Goal: Task Accomplishment & Management: Manage account settings

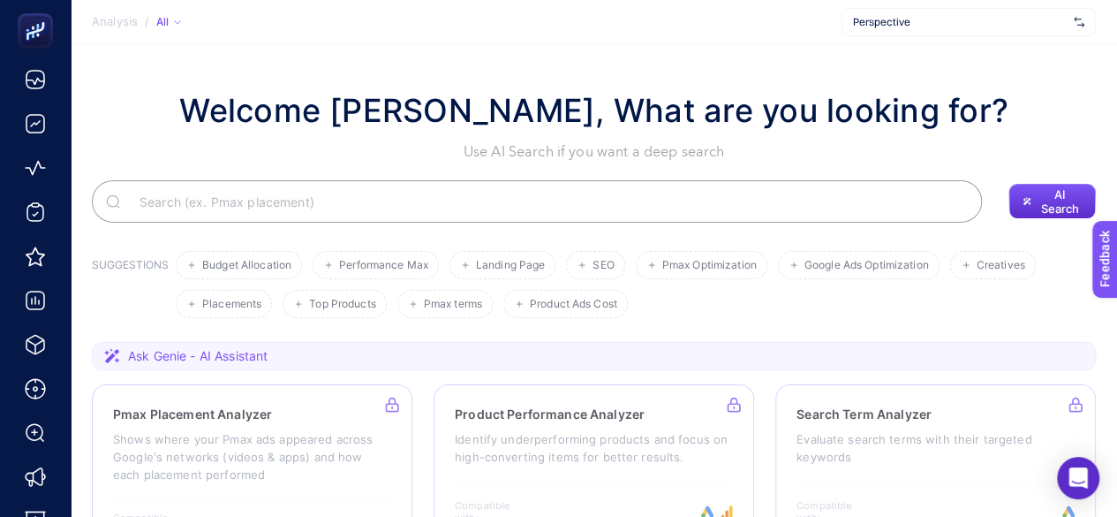
click at [888, 22] on span "Perspective" at bounding box center [960, 22] width 214 height 14
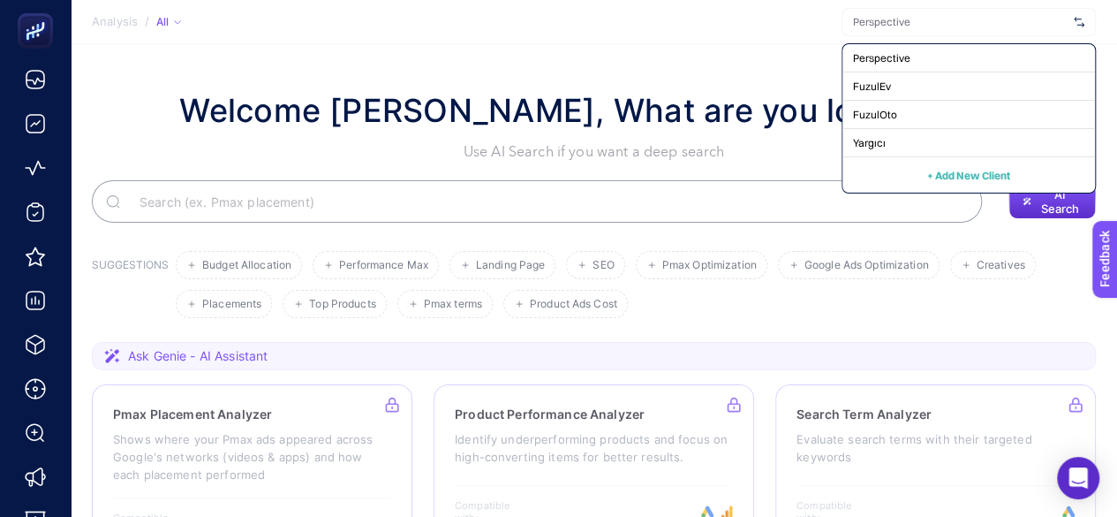
click at [159, 110] on div "Welcome [PERSON_NAME], What are you looking for? Use AI Search if you want a de…" at bounding box center [594, 125] width 1004 height 76
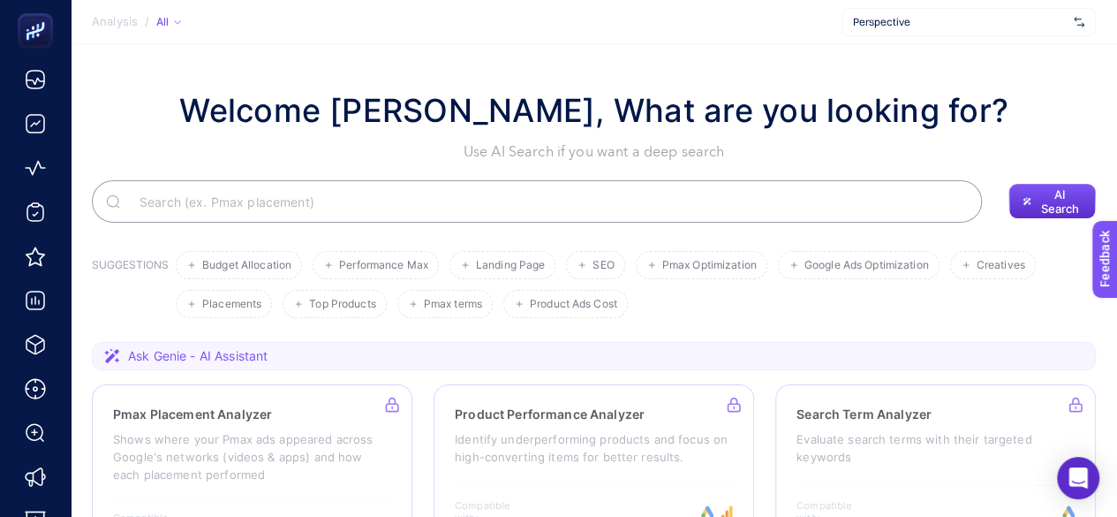
click at [927, 23] on span "Perspective" at bounding box center [960, 22] width 214 height 14
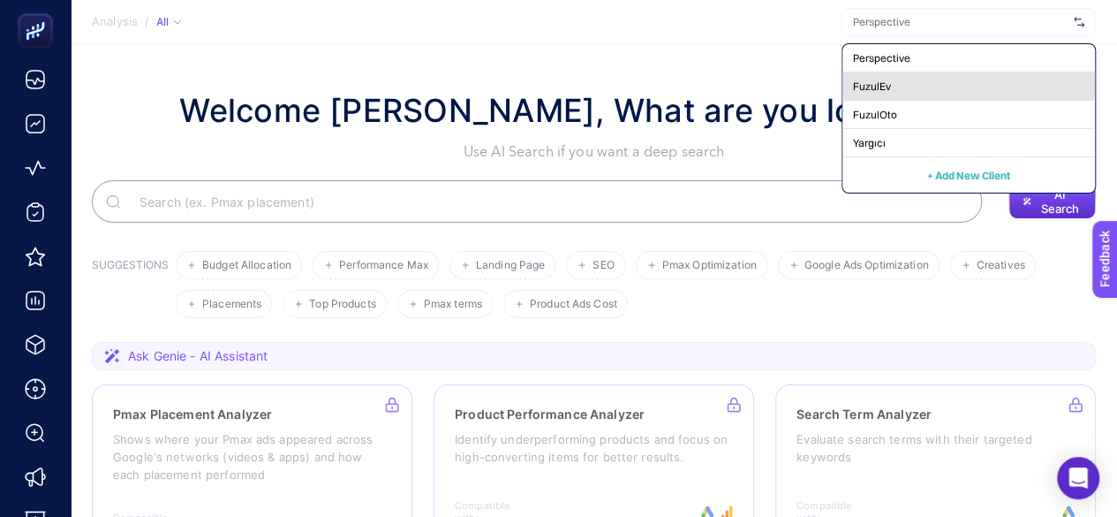
click at [890, 79] on div "FuzulEv" at bounding box center [969, 86] width 253 height 28
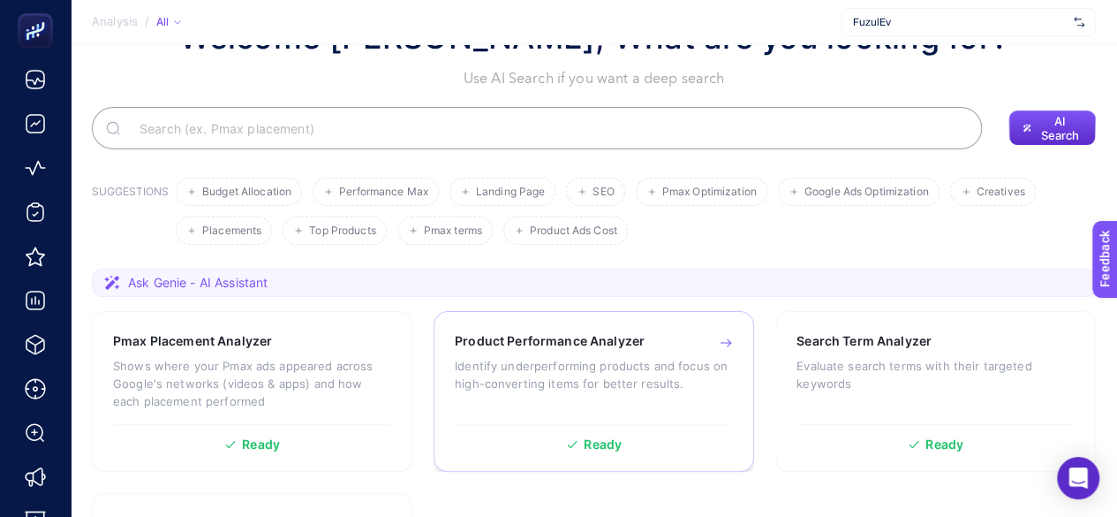
scroll to position [177, 0]
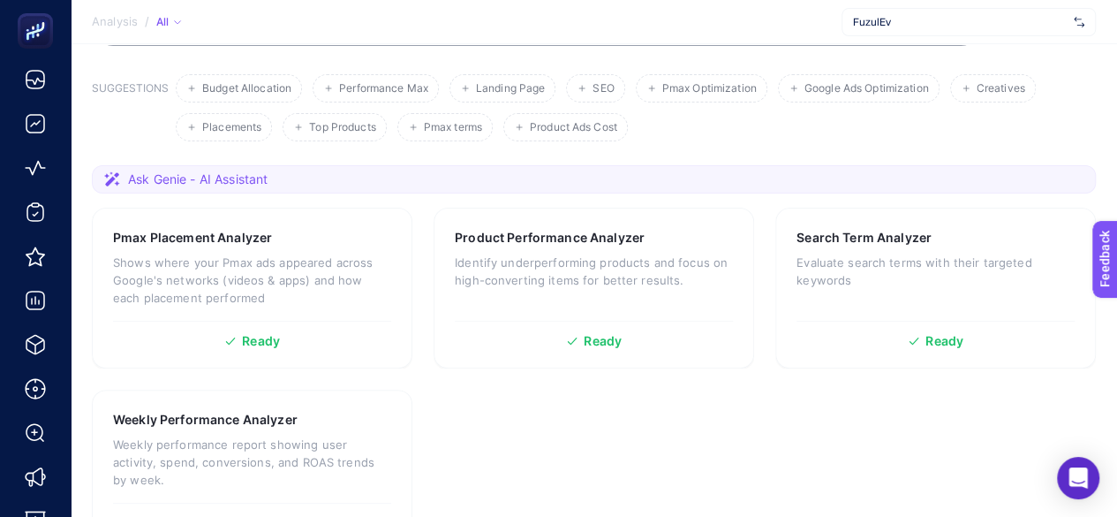
click at [866, 31] on div "FuzulEv" at bounding box center [969, 22] width 254 height 28
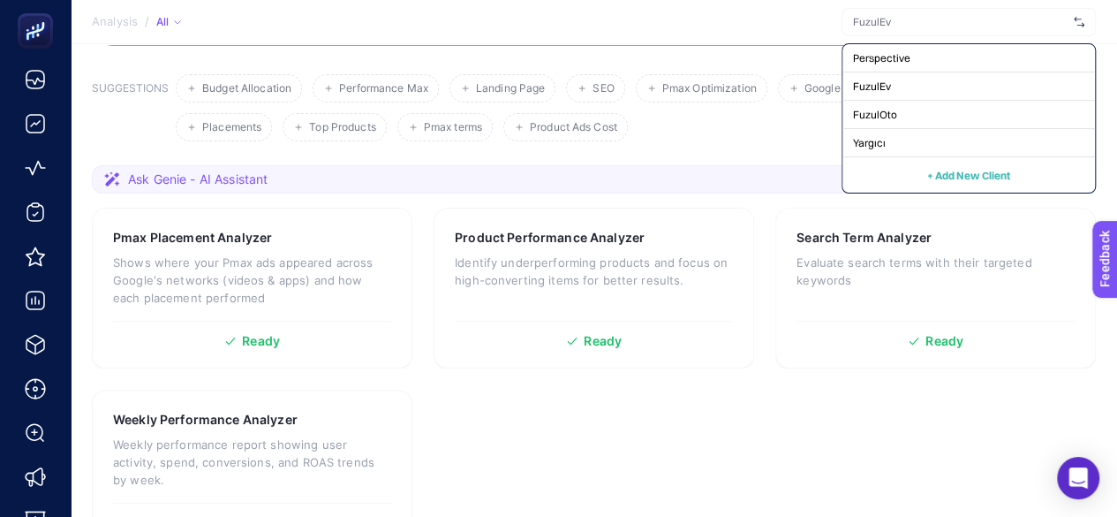
click at [896, 18] on input "text" at bounding box center [960, 22] width 214 height 14
click at [896, 17] on input "text" at bounding box center [960, 22] width 214 height 14
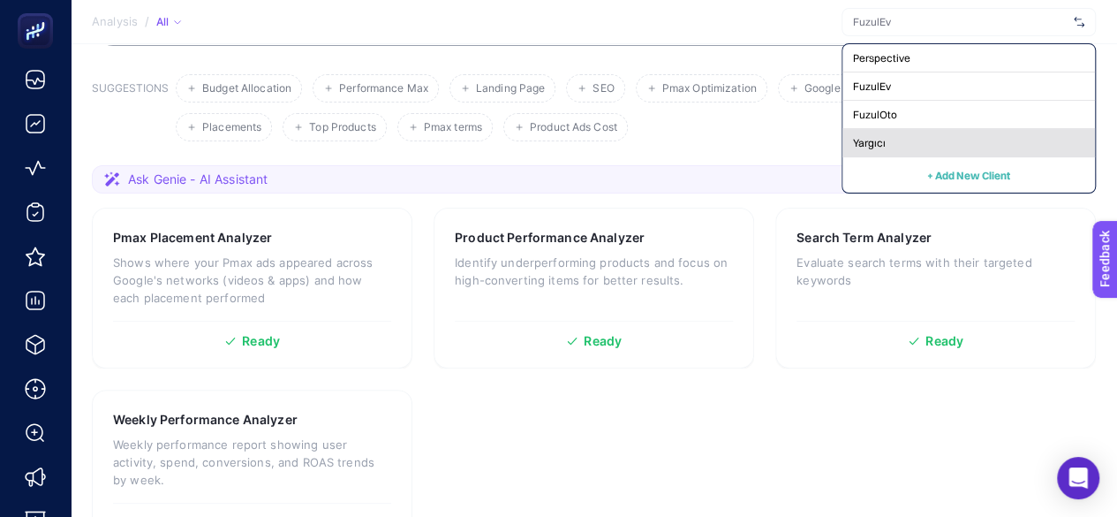
click at [883, 147] on span "Yargıcı" at bounding box center [869, 143] width 33 height 14
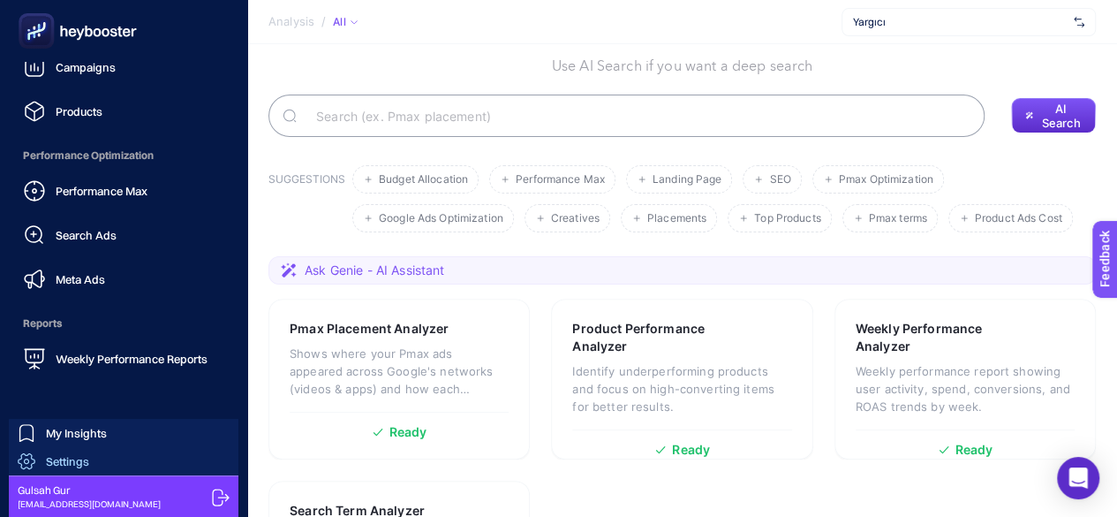
scroll to position [353, 0]
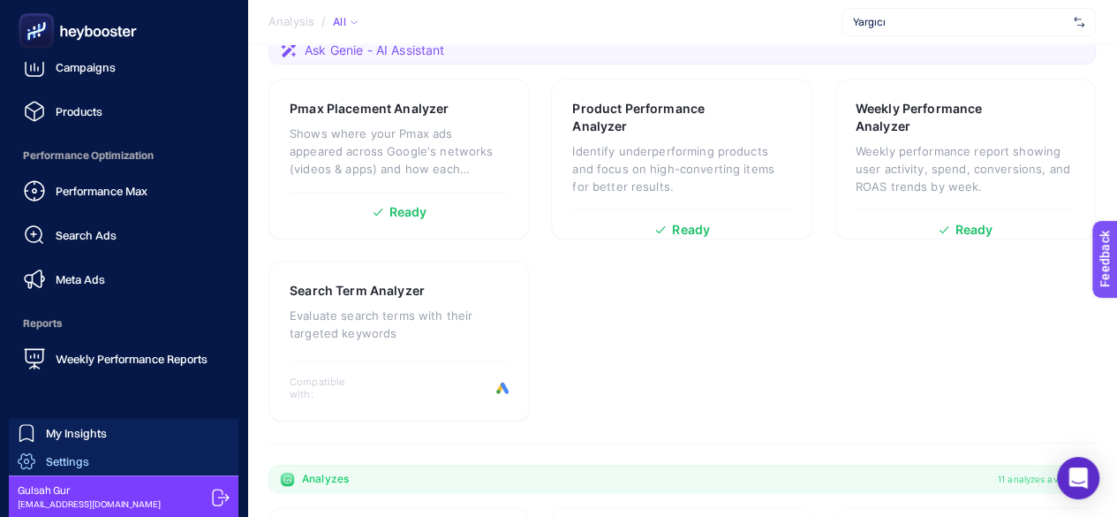
click at [60, 464] on span "Settings" at bounding box center [67, 461] width 43 height 14
